Goal: Navigation & Orientation: Find specific page/section

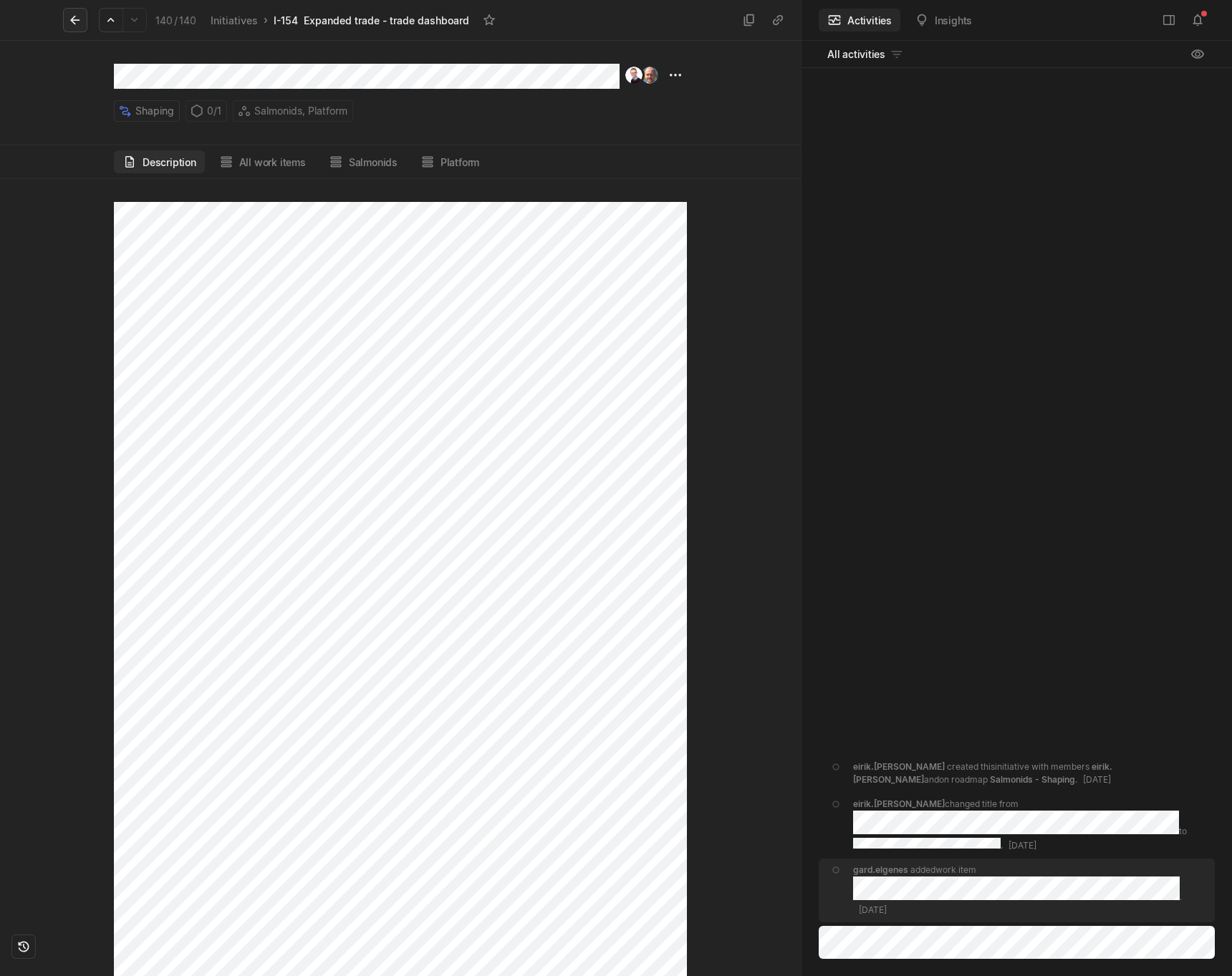
click at [76, 24] on icon at bounding box center [75, 20] width 15 height 14
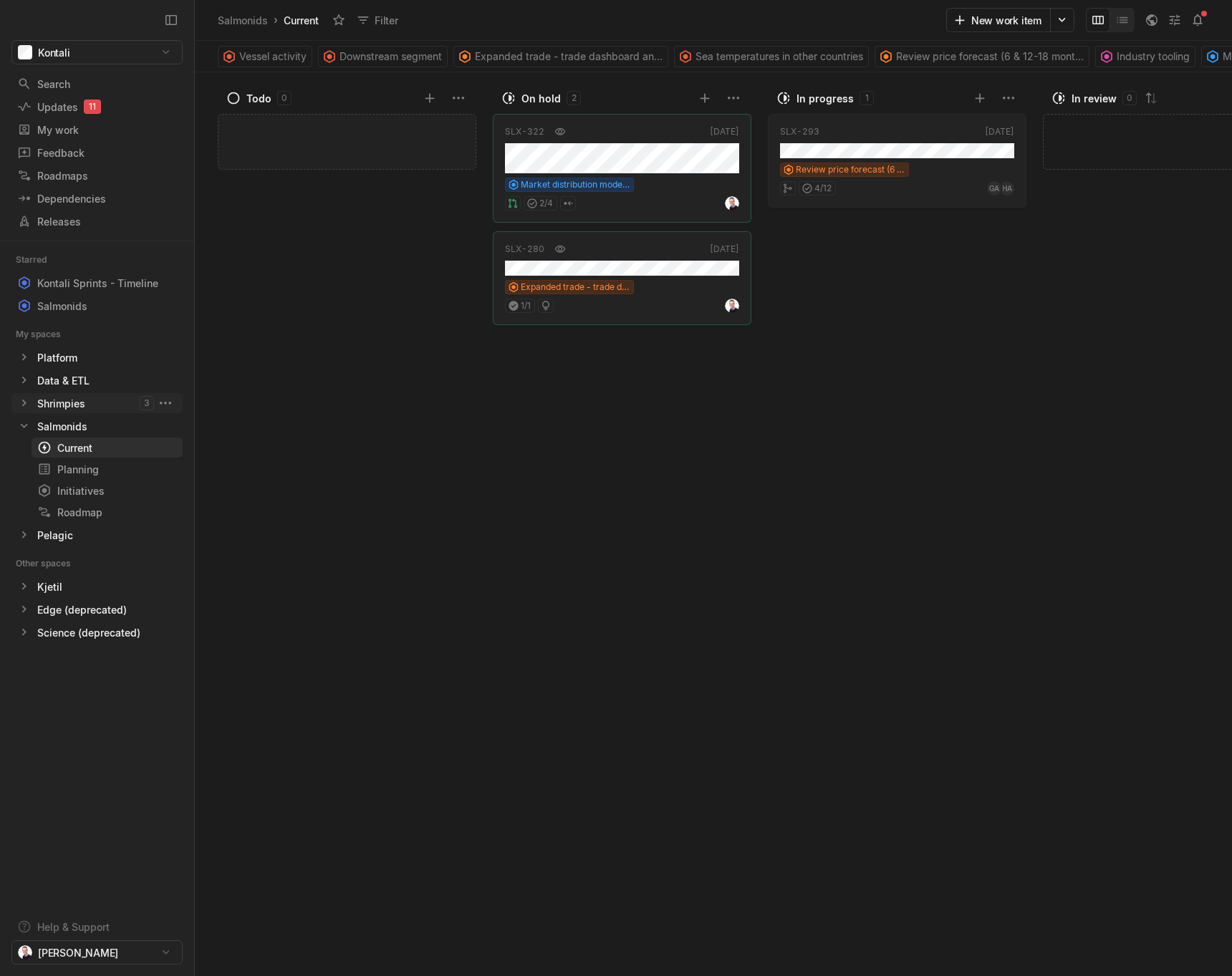
click at [24, 404] on icon at bounding box center [24, 403] width 5 height 6
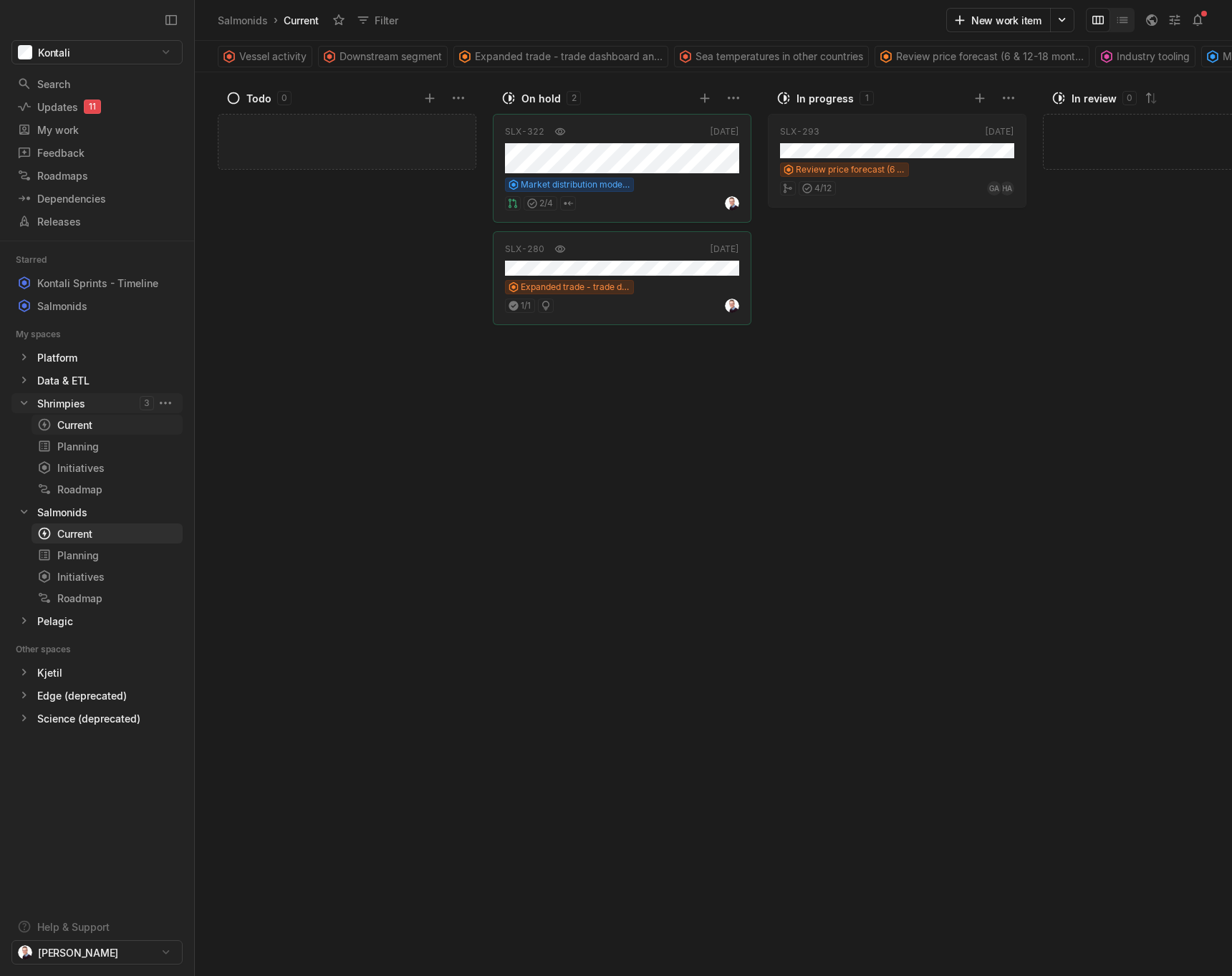
click at [71, 433] on link "Current g then c" at bounding box center [107, 424] width 151 height 20
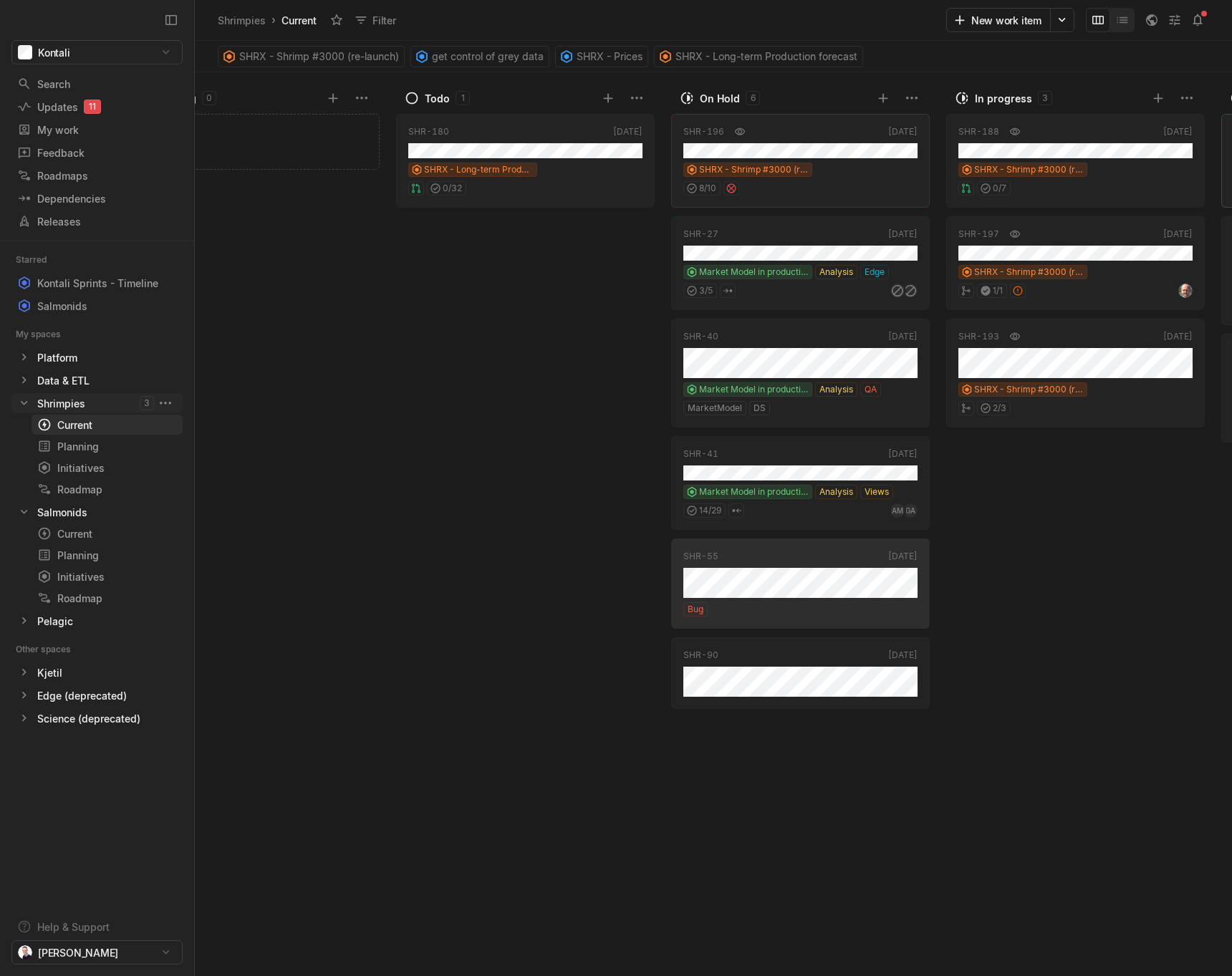
scroll to position [0, 96]
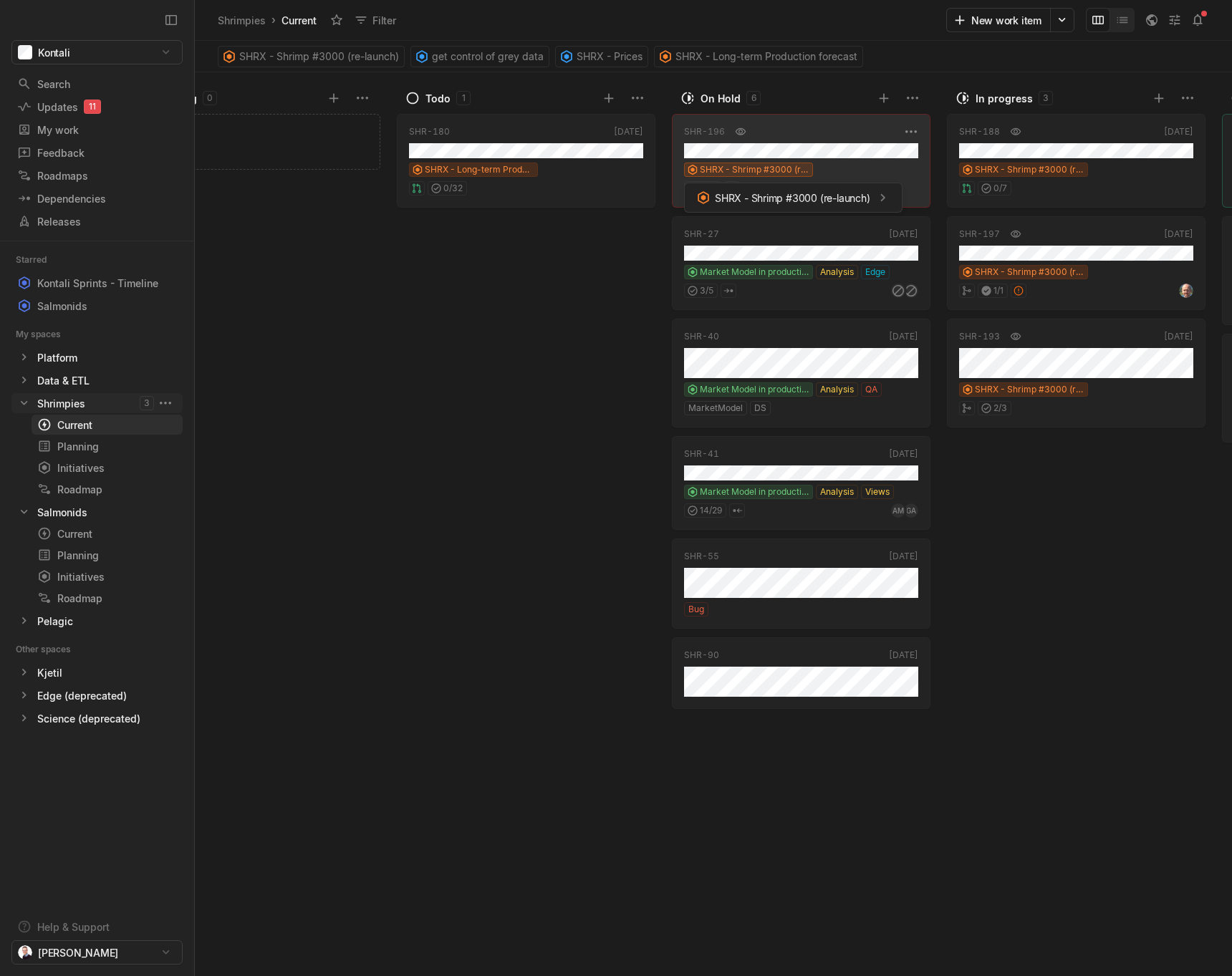
click at [766, 171] on html "Kontali Search / Updates 11 g then u My work = Feedback g then f Roadmaps g the…" at bounding box center [616, 488] width 1232 height 976
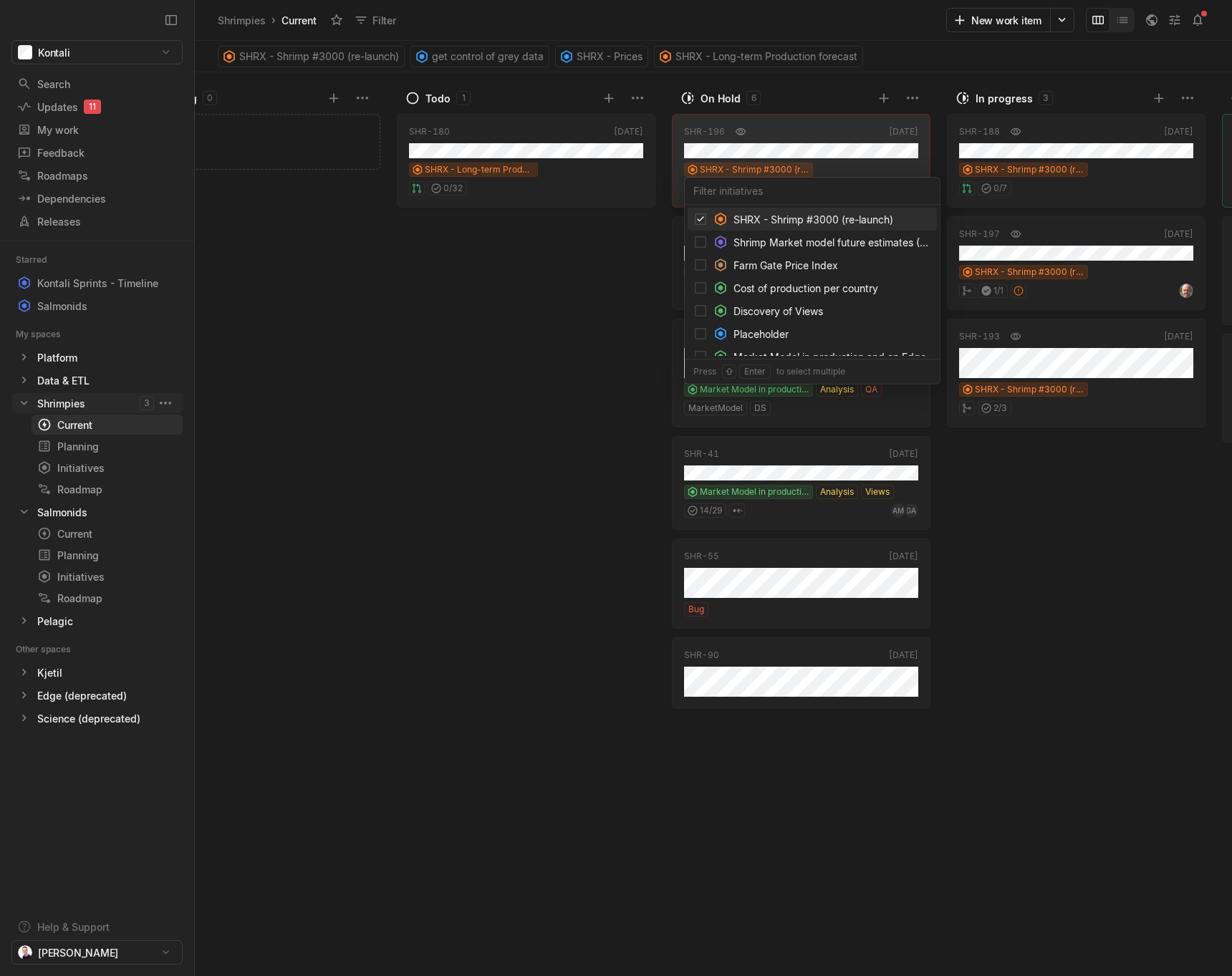
click at [739, 145] on html "Kontali Search / Updates 11 g then u My work = Feedback g then f Roadmaps g the…" at bounding box center [616, 488] width 1232 height 976
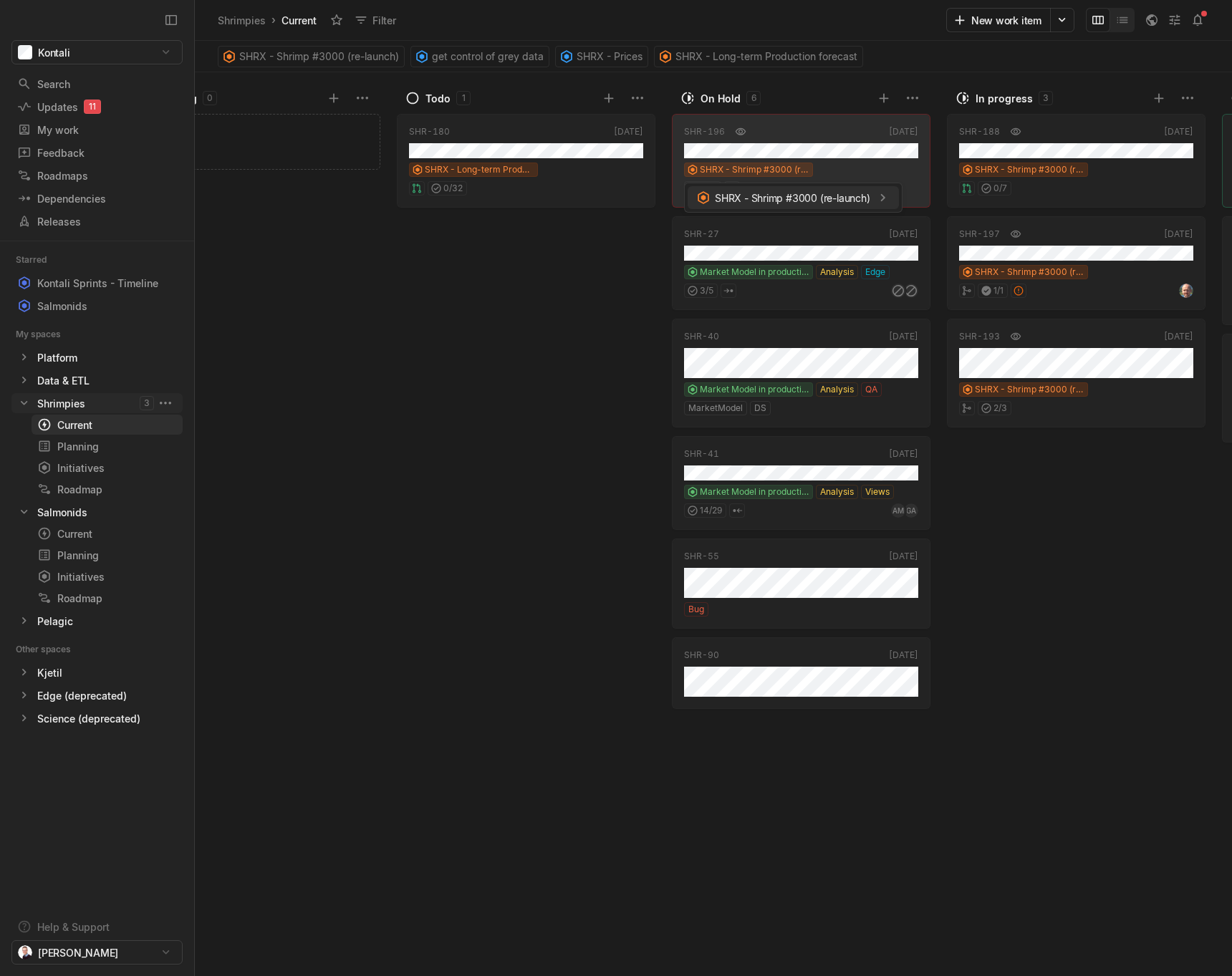
click at [798, 200] on span "SHRX - Shrimp #3000 (re-launch)" at bounding box center [792, 198] width 156 height 15
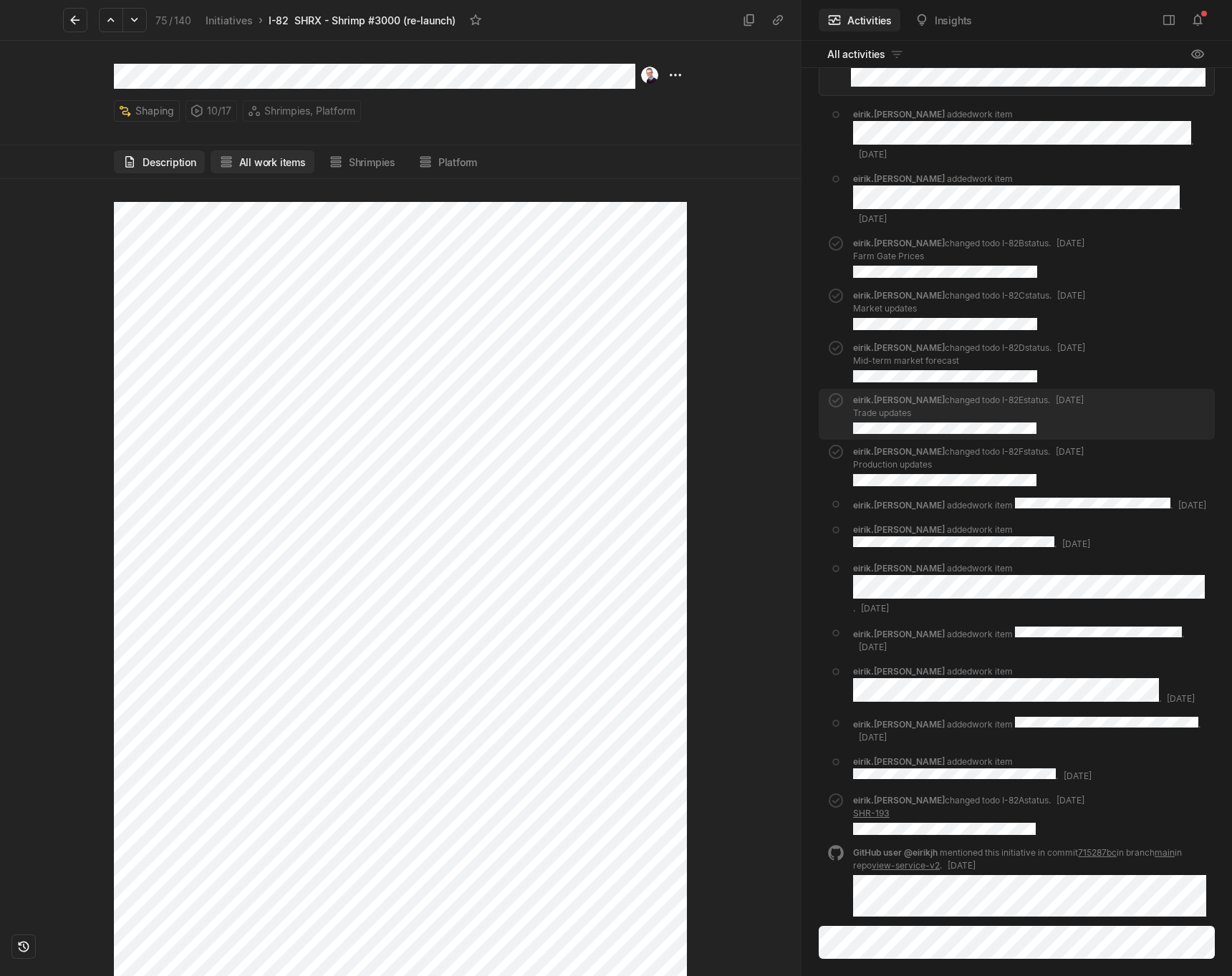
click at [284, 154] on button "All work items" at bounding box center [263, 162] width 104 height 23
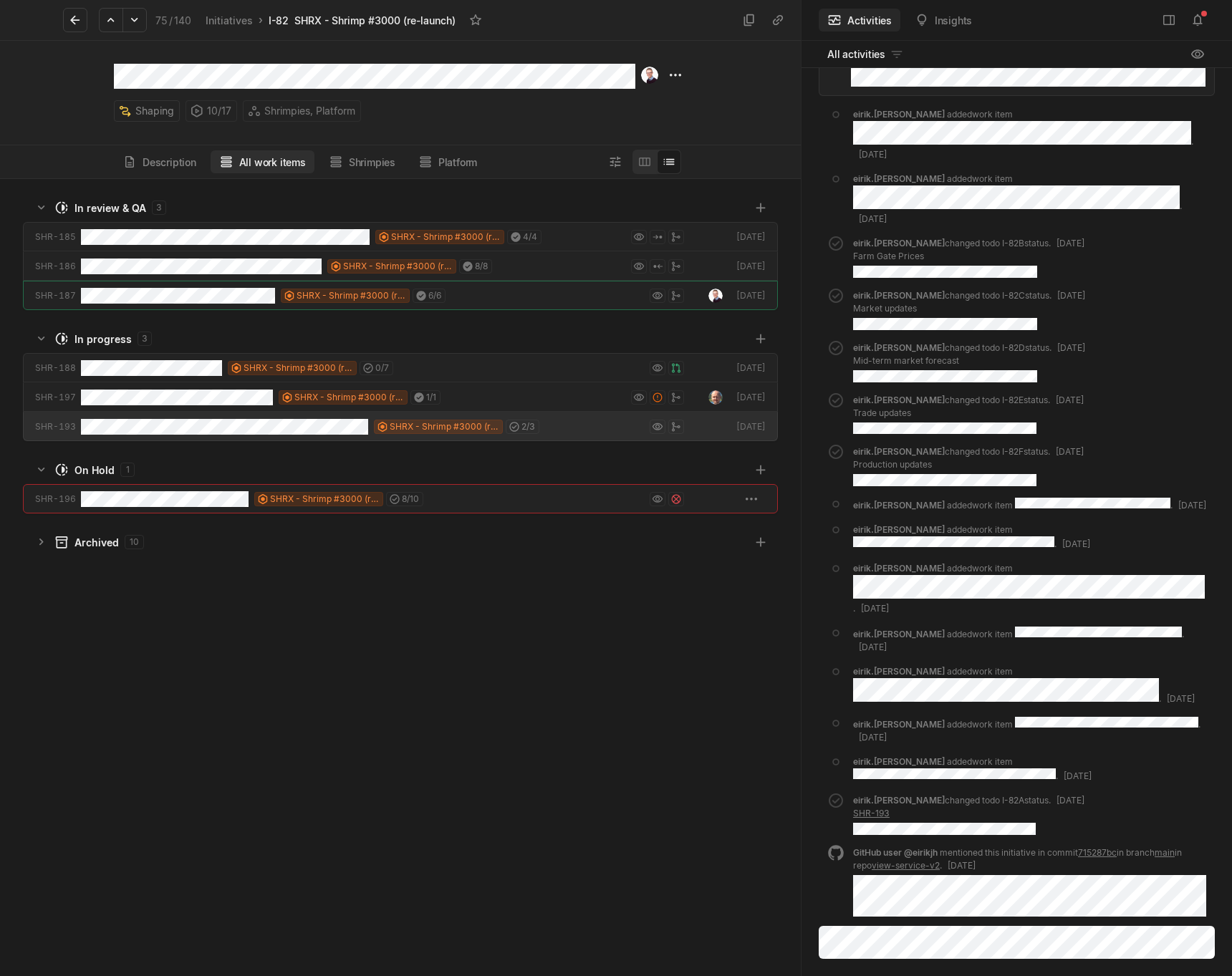
scroll to position [797, 801]
click at [37, 545] on icon "grid" at bounding box center [41, 542] width 15 height 14
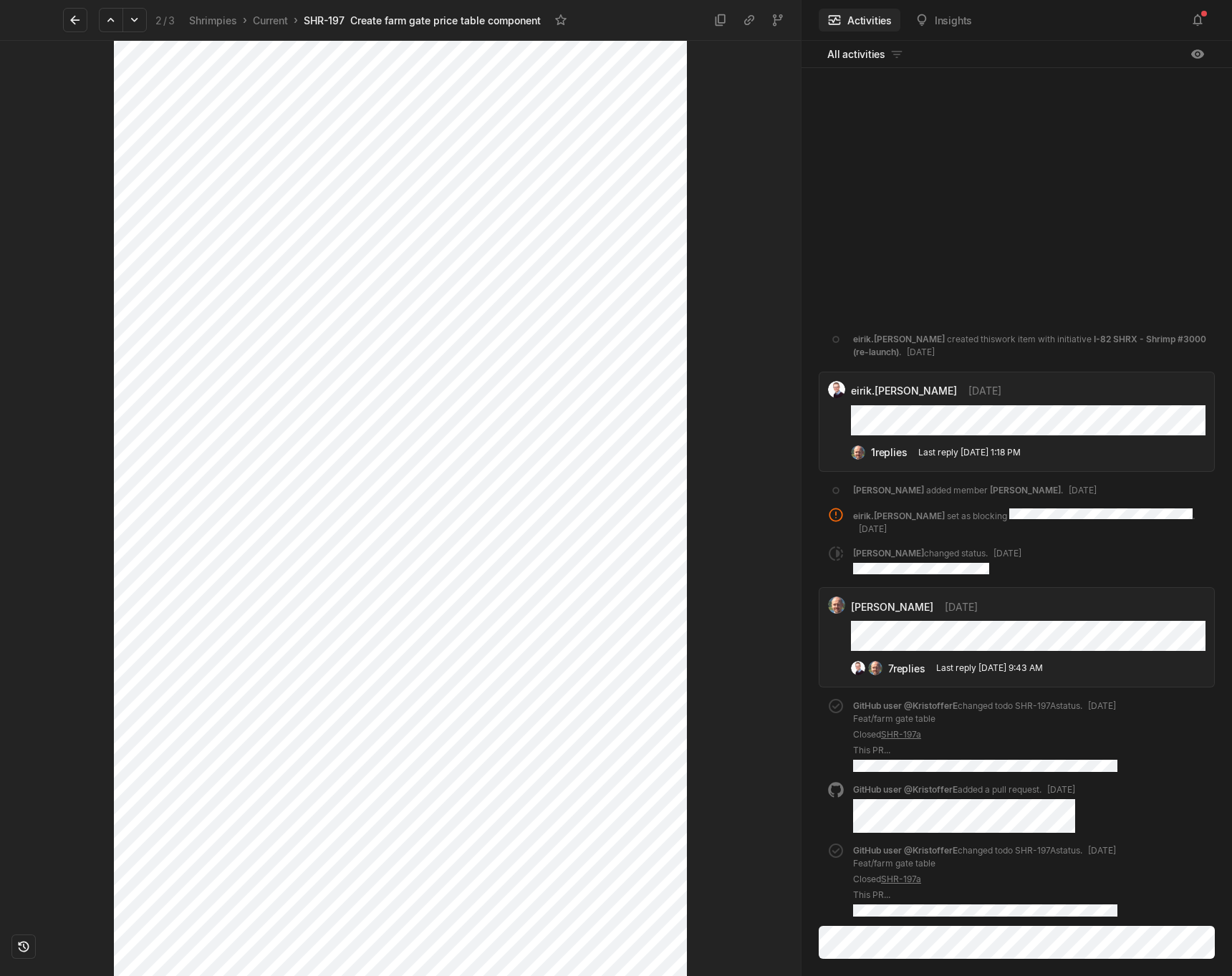
scroll to position [63, 0]
